Goal: Information Seeking & Learning: Find specific fact

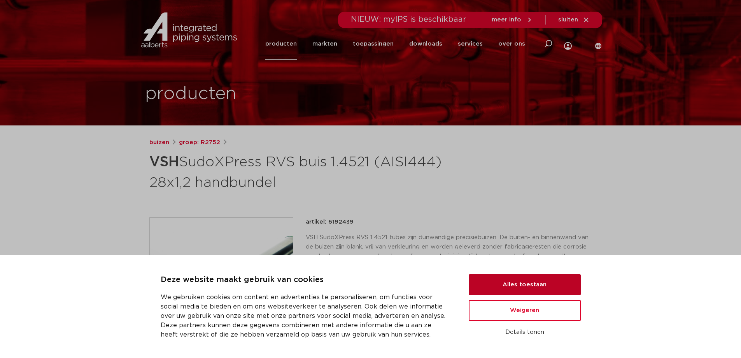
click at [528, 286] on button "Alles toestaan" at bounding box center [525, 284] width 112 height 21
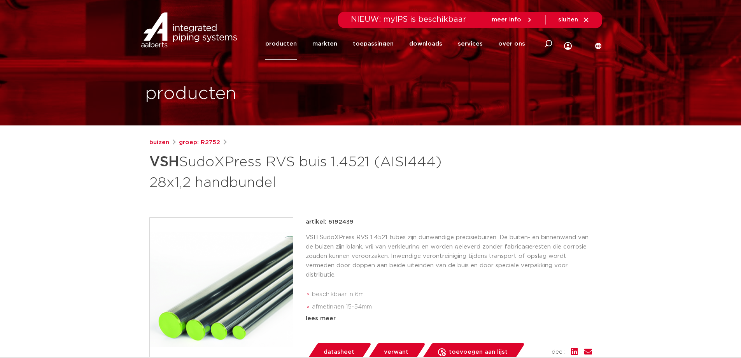
click at [488, 235] on p "VSH SudoXPress RVS 1.4521 tubes zijn dunwandige precisiebuizen. De buiten- en b…" at bounding box center [449, 256] width 286 height 47
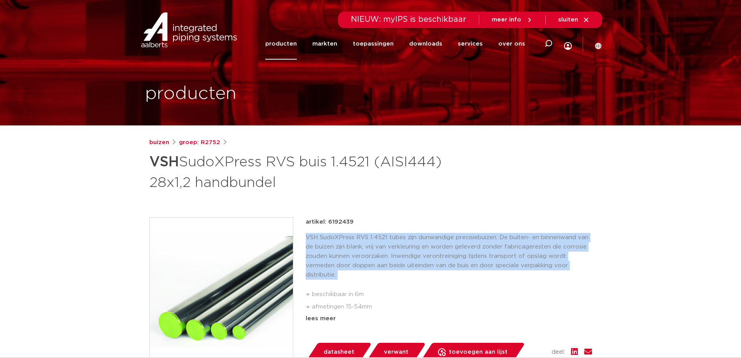
click at [488, 235] on p "VSH SudoXPress RVS 1.4521 tubes zijn dunwandige precisiebuizen. De buiten- en b…" at bounding box center [449, 256] width 286 height 47
click at [207, 142] on link "groep: R2752" at bounding box center [199, 142] width 41 height 9
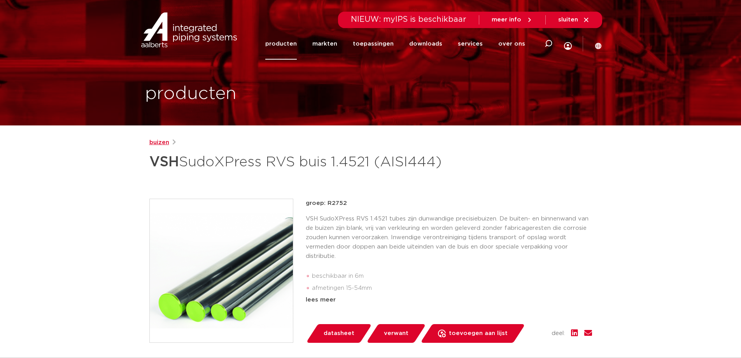
click at [157, 146] on link "buizen" at bounding box center [159, 142] width 20 height 9
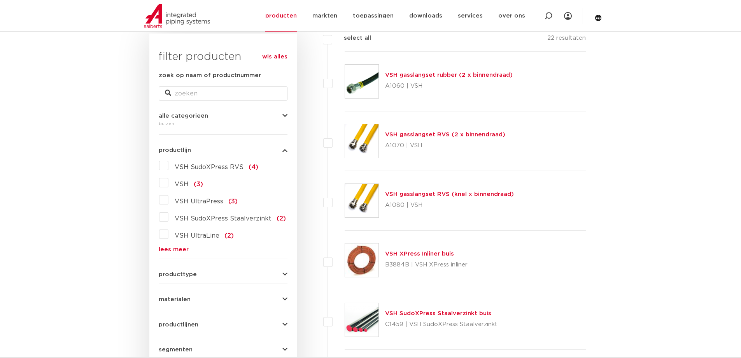
scroll to position [233, 0]
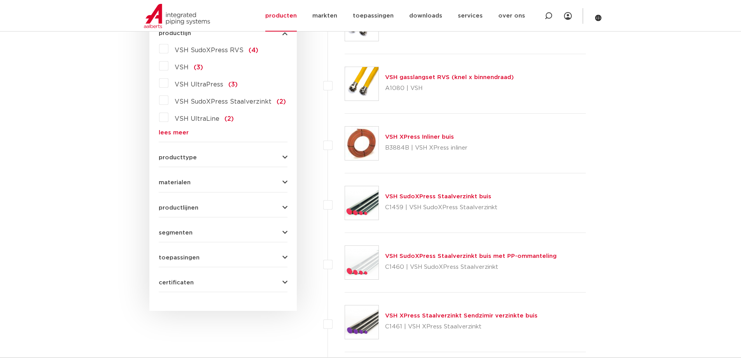
click at [186, 178] on div "materialen kunststof (10) aluminium (9) roestvaststaal (6) staal (3) messing (2…" at bounding box center [223, 179] width 129 height 12
click at [185, 179] on span "materialen" at bounding box center [175, 182] width 32 height 6
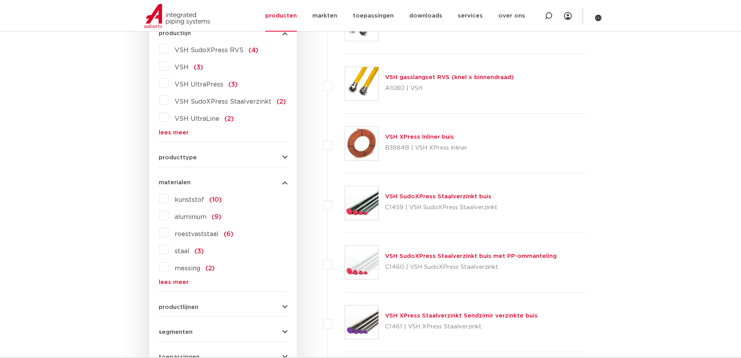
click at [168, 234] on label "roestvaststaal (6)" at bounding box center [200, 232] width 65 height 12
click at [0, 0] on input "roestvaststaal (6)" at bounding box center [0, 0] width 0 height 0
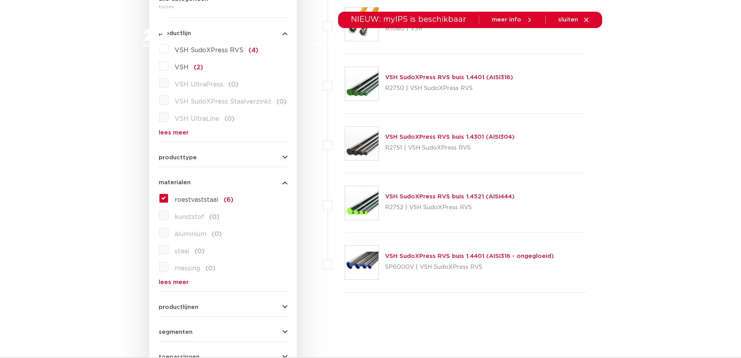
scroll to position [233, 0]
click at [475, 137] on link "VSH SudoXPress RVS buis 1.4301 (AISI304)" at bounding box center [450, 137] width 130 height 6
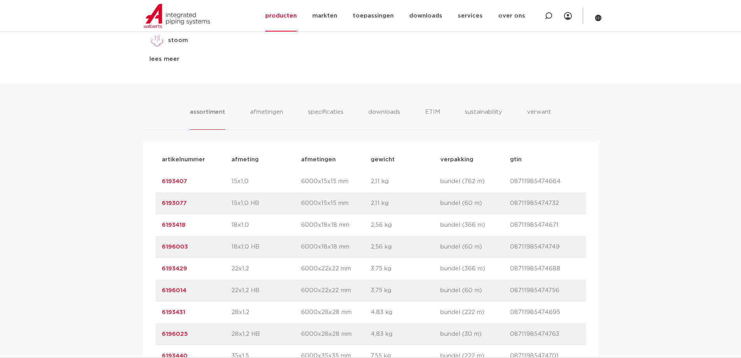
scroll to position [506, 0]
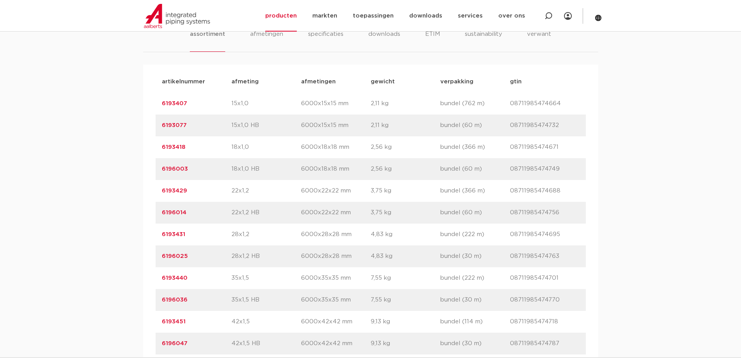
drag, startPoint x: 195, startPoint y: 236, endPoint x: 161, endPoint y: 235, distance: 34.2
click at [161, 235] on div "artikelnummer 6193431 afmeting 28x1,2 afmetingen 6000x28x28 mm gewicht 4,83 kg …" at bounding box center [371, 234] width 430 height 22
copy link "6193431"
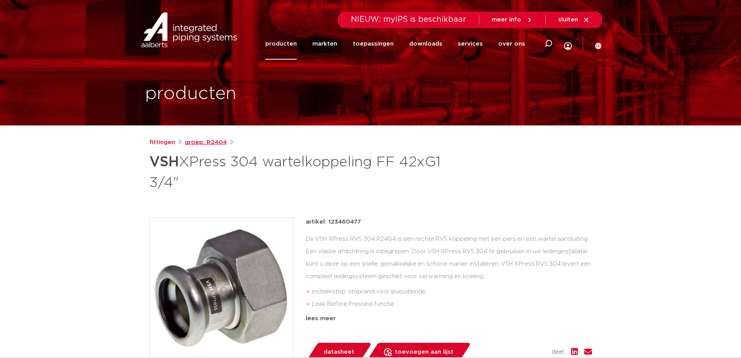
click at [202, 142] on link "groep: R2404" at bounding box center [206, 142] width 42 height 9
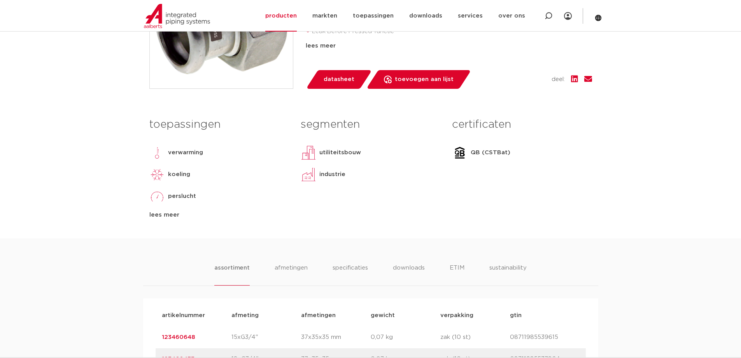
scroll to position [545, 0]
